Goal: Transaction & Acquisition: Register for event/course

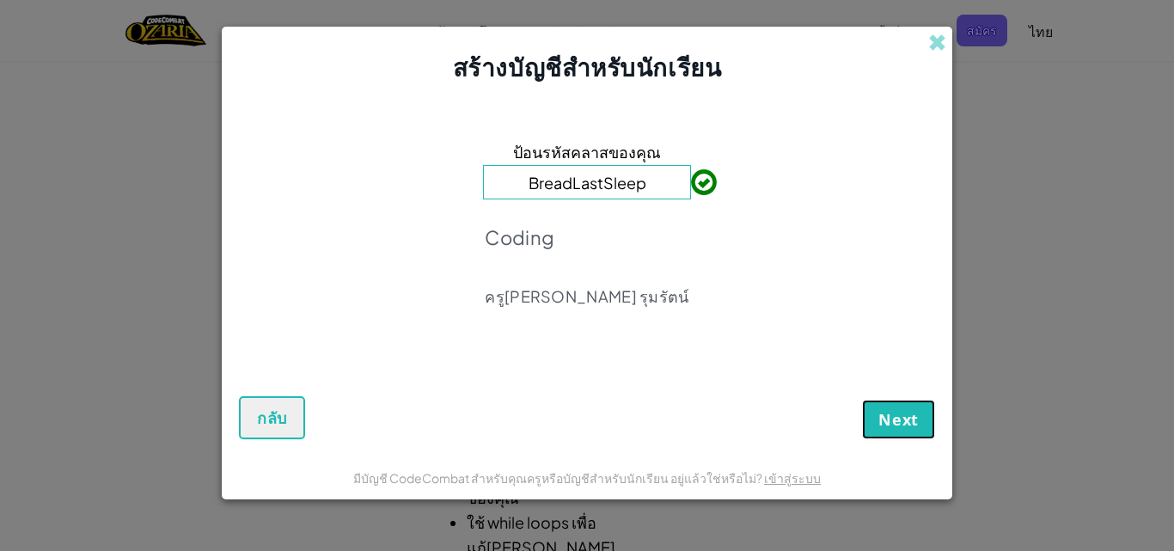
click at [889, 426] on span "Next" at bounding box center [898, 419] width 40 height 21
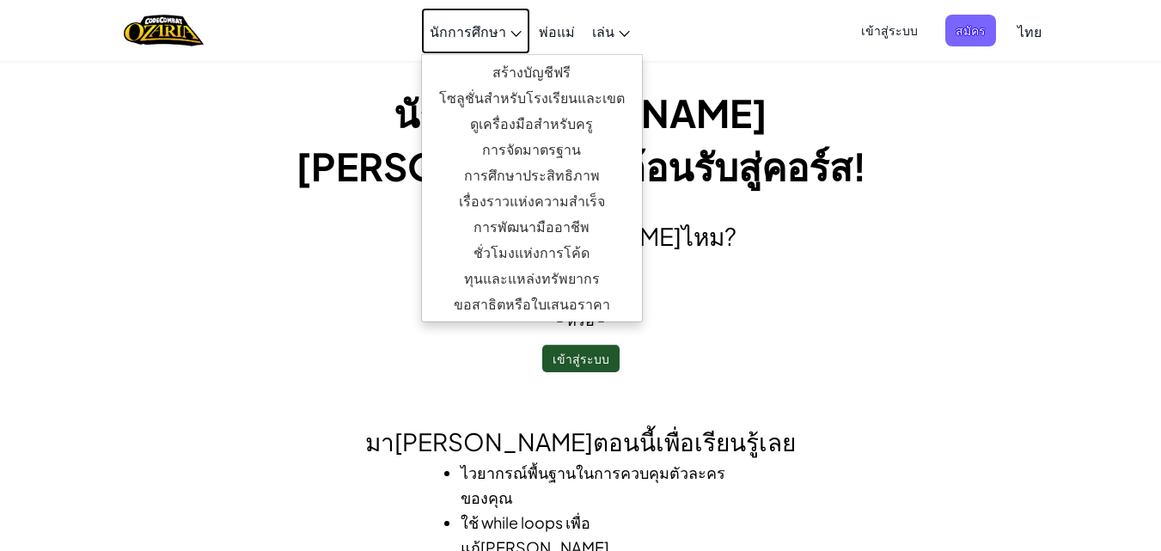
click at [475, 30] on span "นักการศึกษา" at bounding box center [468, 31] width 76 height 18
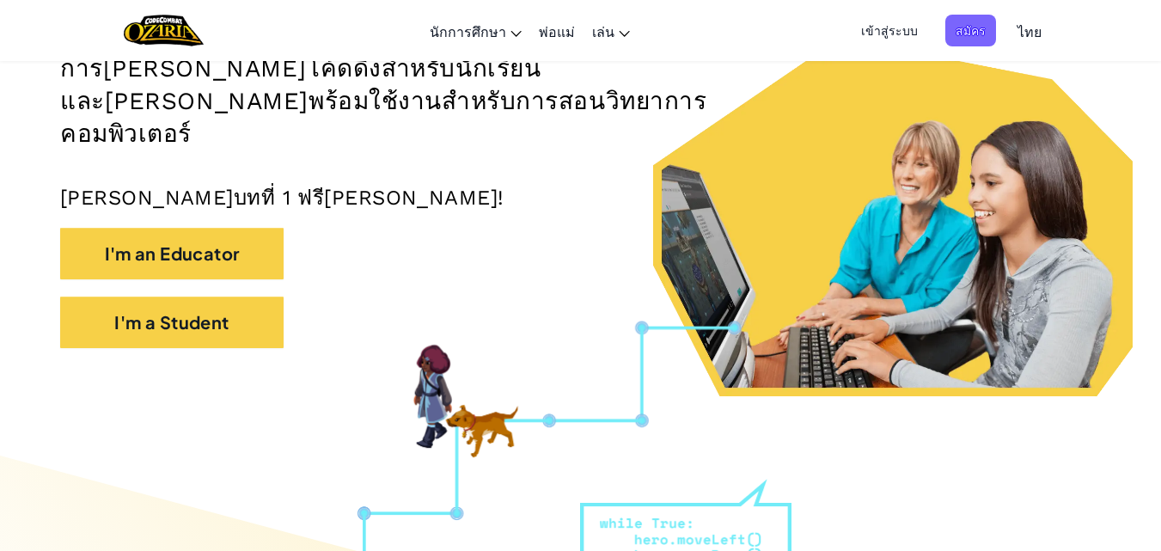
scroll to position [258, 0]
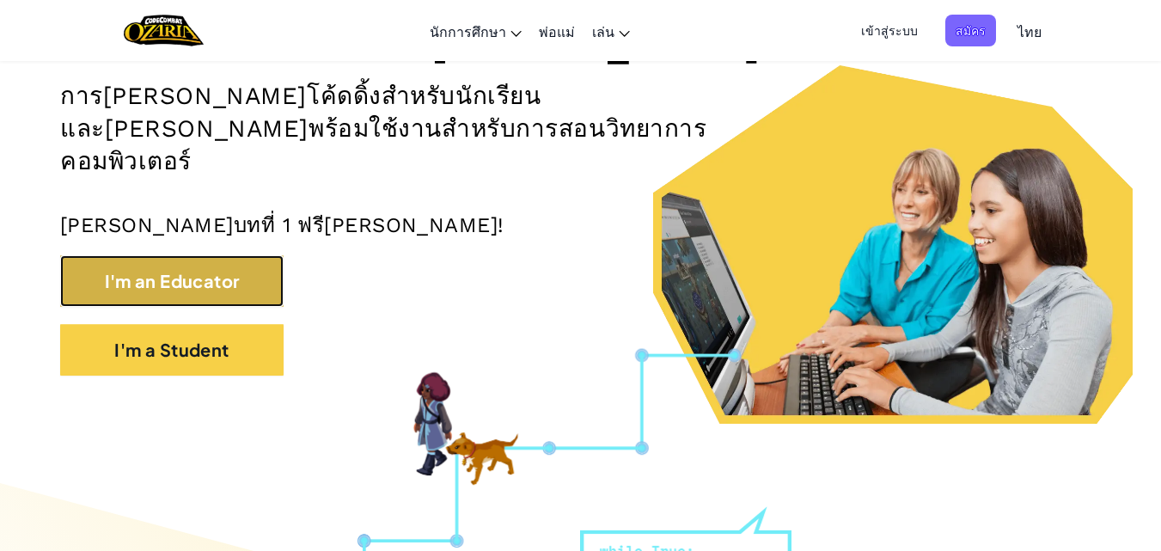
click at [284, 260] on button "I'm an Educator" at bounding box center [171, 281] width 223 height 52
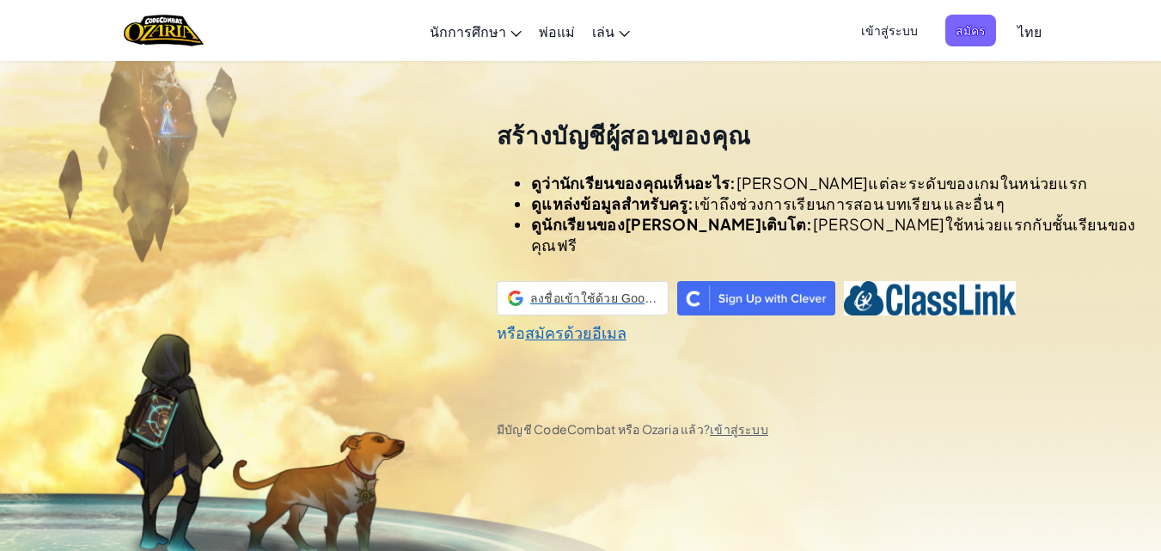
scroll to position [60, 0]
